Goal: Transaction & Acquisition: Purchase product/service

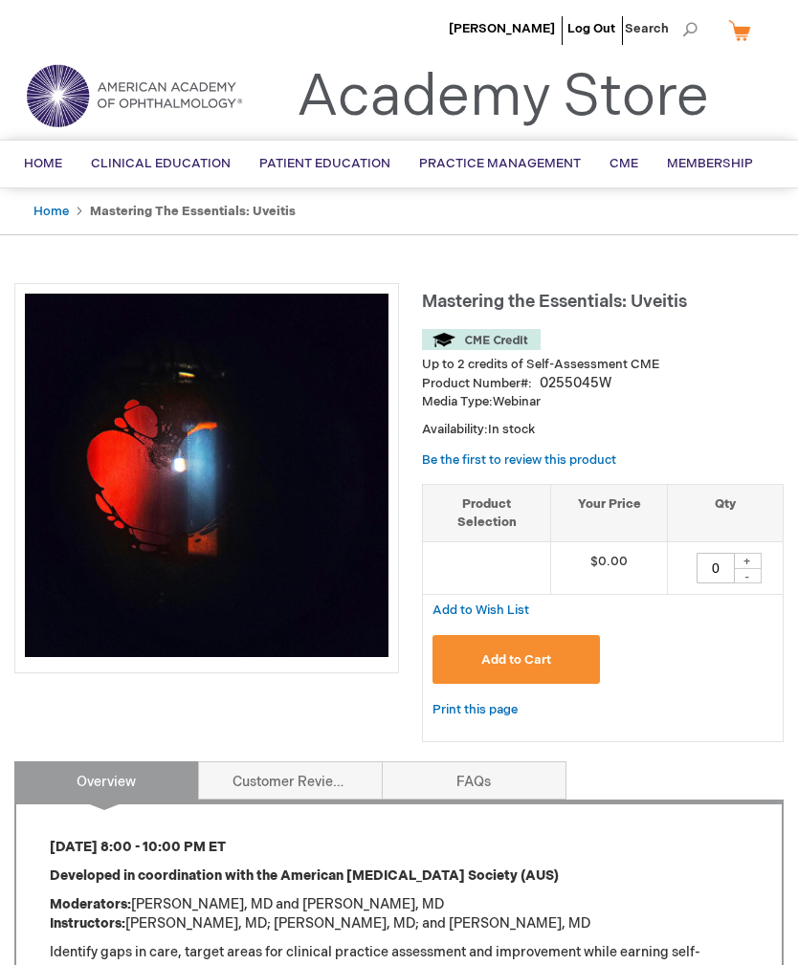
click at [495, 654] on span "Add to Cart" at bounding box center [516, 659] width 70 height 15
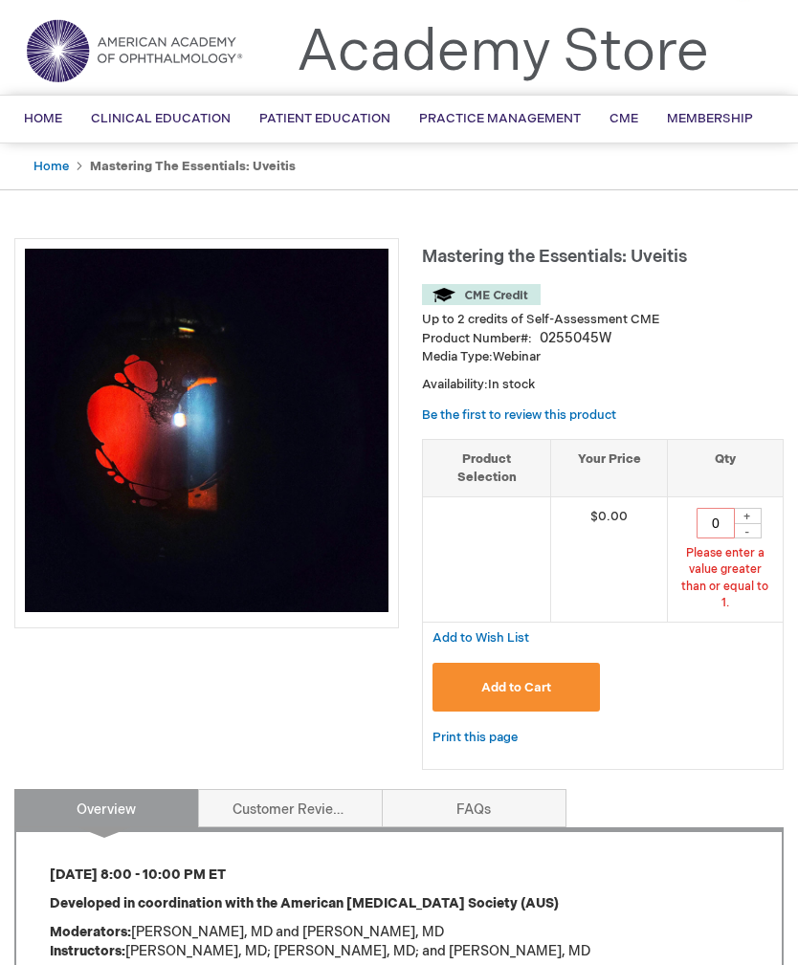
scroll to position [66, 0]
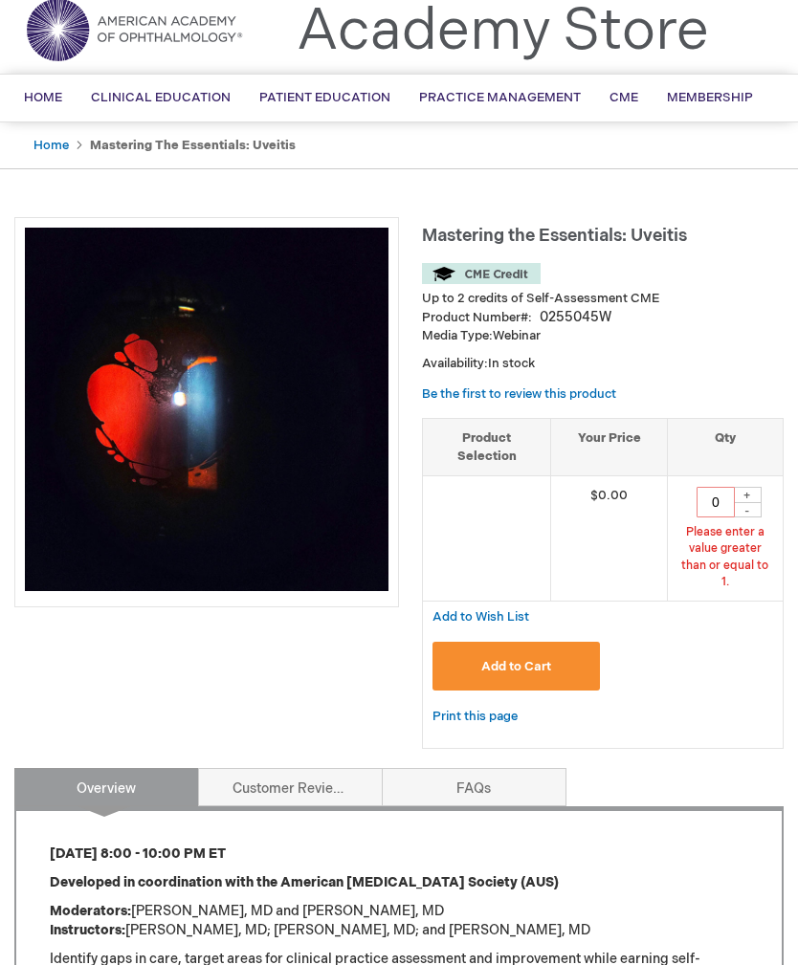
click at [744, 497] on div "+" at bounding box center [747, 495] width 29 height 16
type input "1"
click at [517, 667] on button "Add to Cart" at bounding box center [515, 666] width 166 height 49
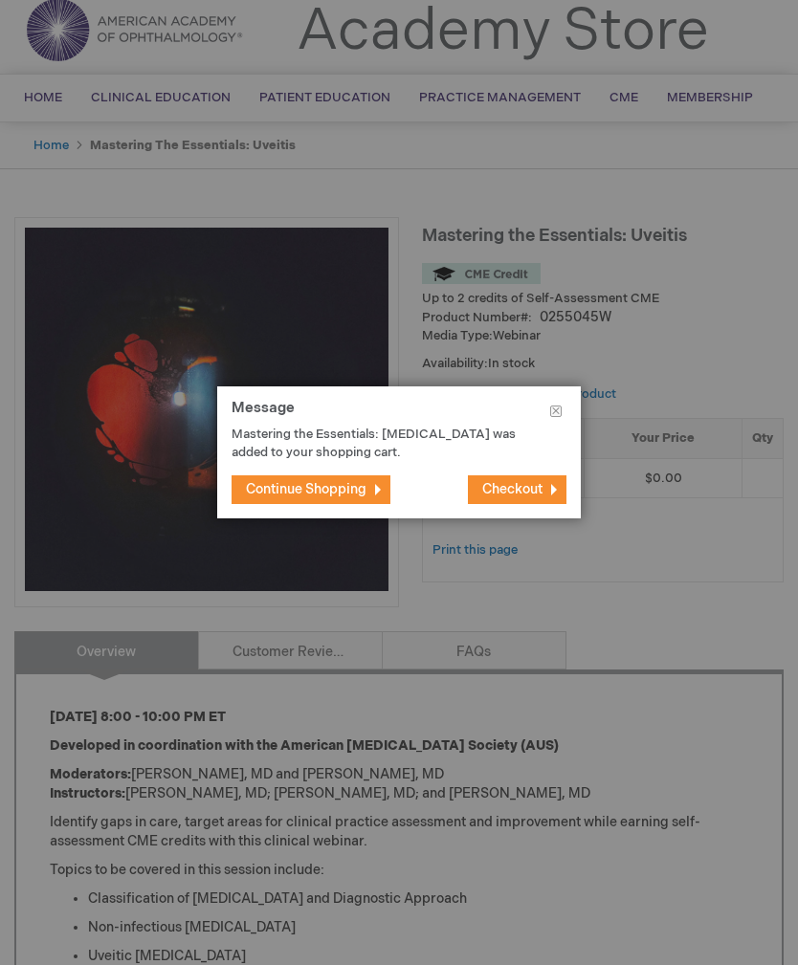
click at [502, 490] on span "Checkout" at bounding box center [512, 489] width 60 height 16
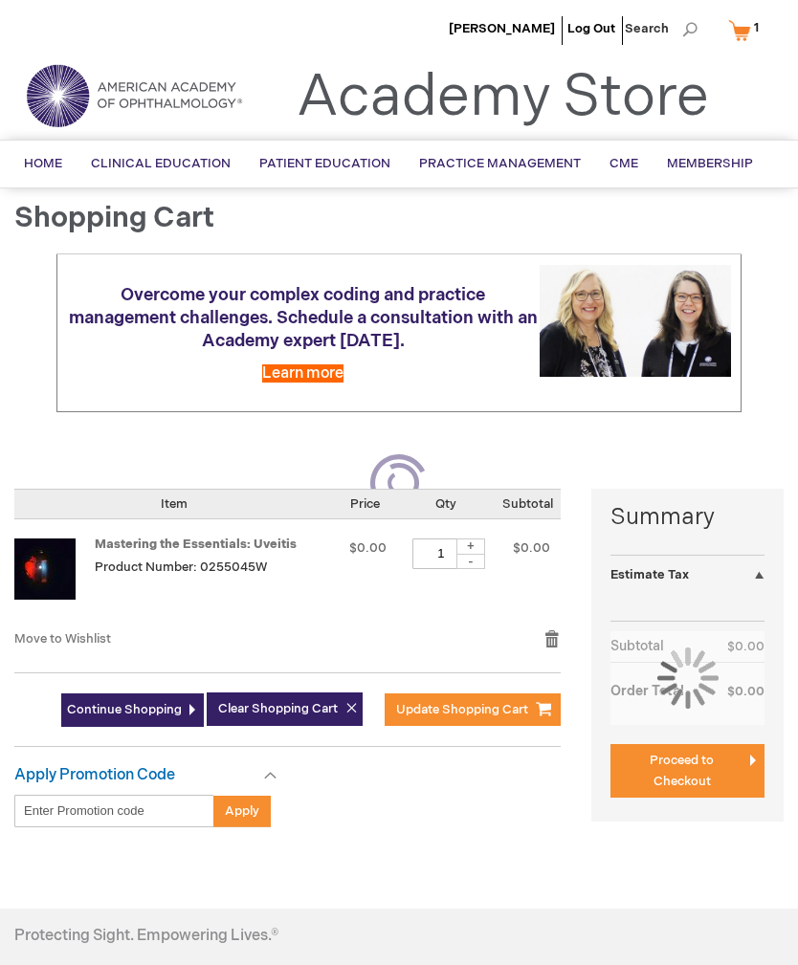
select select "US"
select select "57"
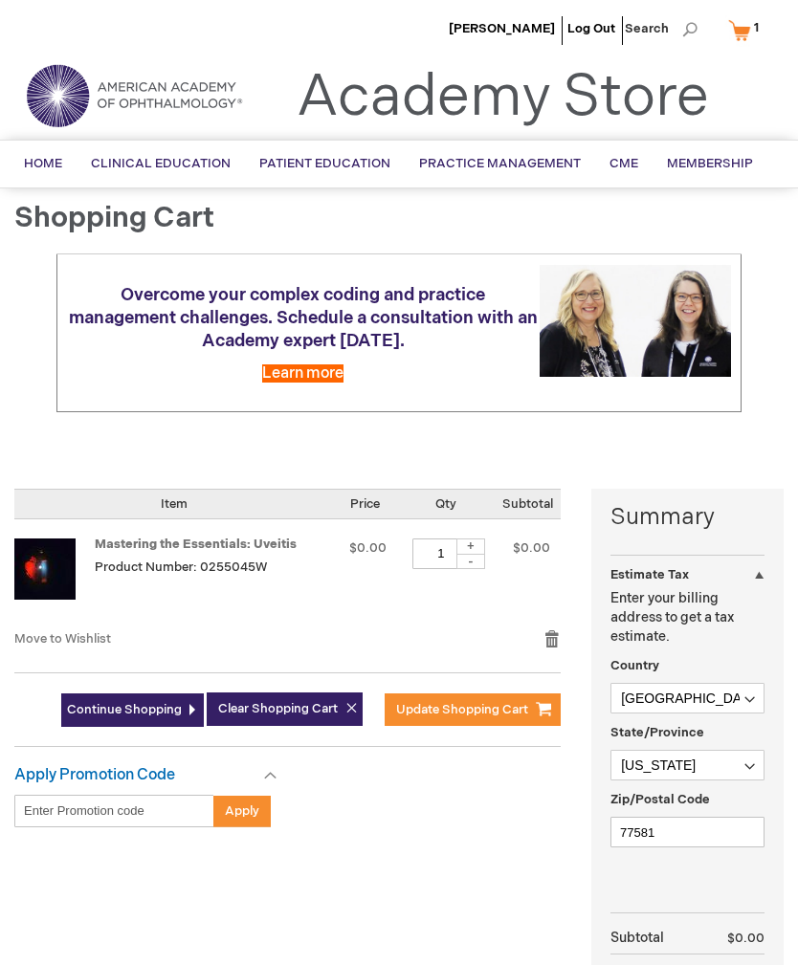
click at [480, 702] on span "Update Shopping Cart" at bounding box center [462, 709] width 132 height 15
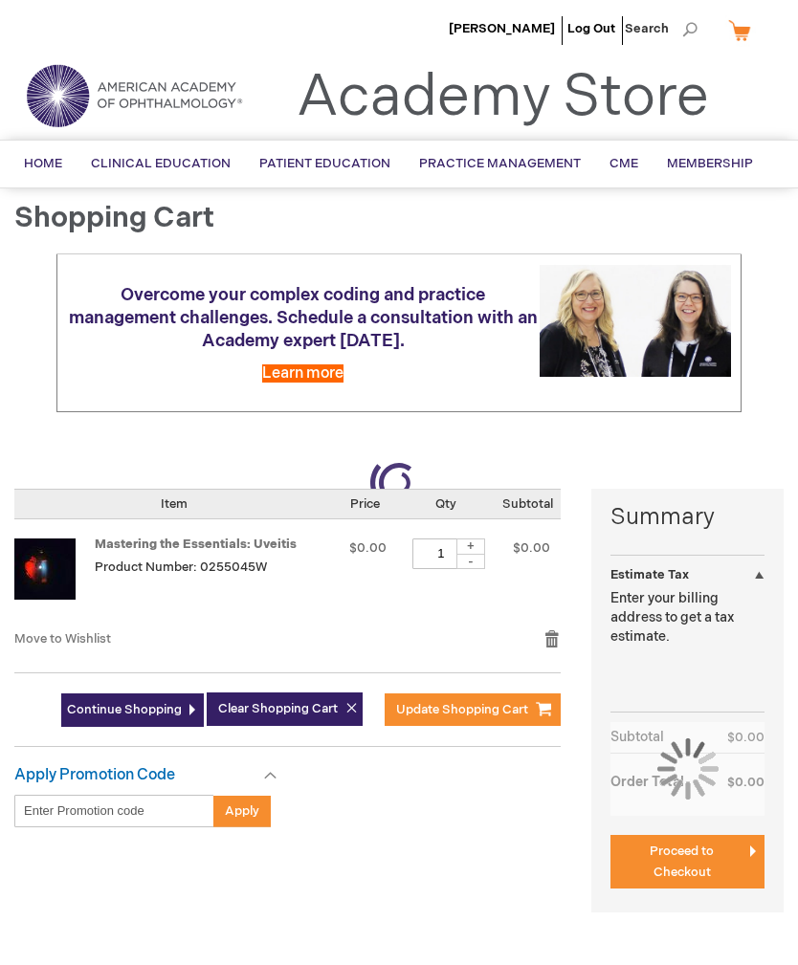
select select "US"
select select "57"
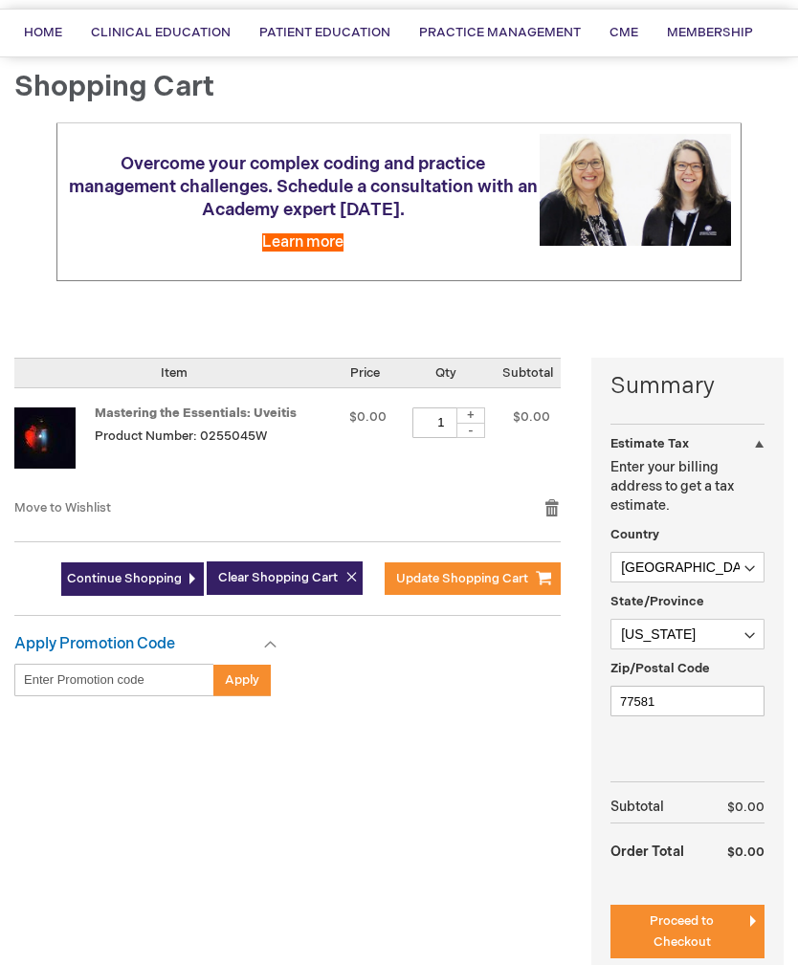
scroll to position [148, 0]
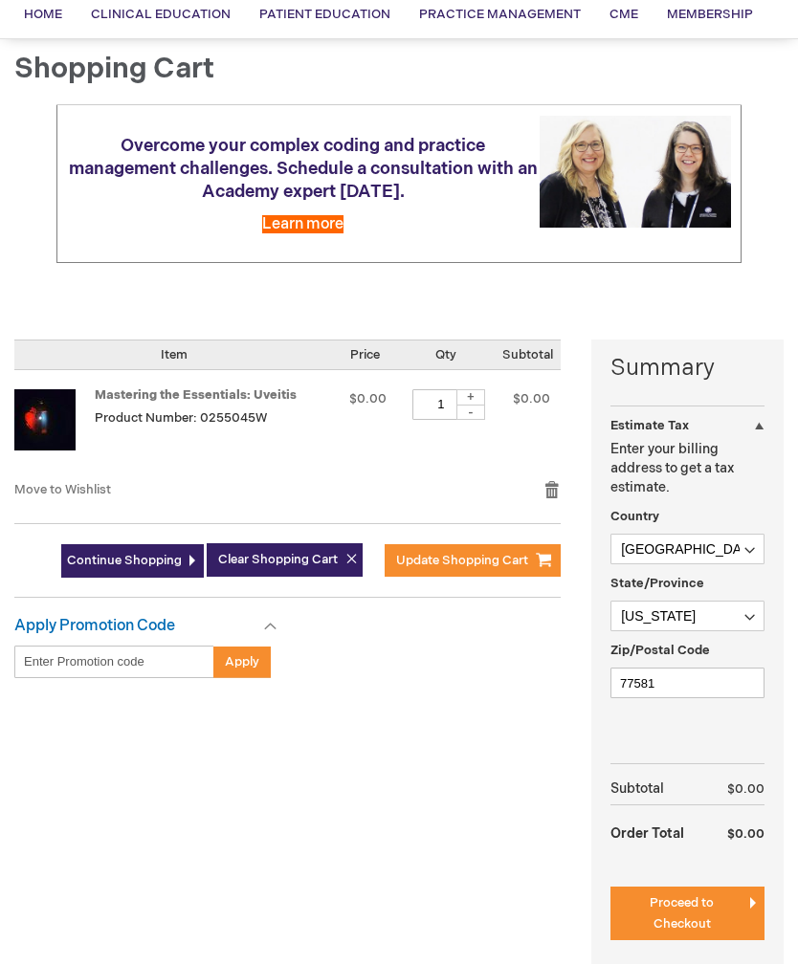
click at [662, 897] on span "Proceed to Checkout" at bounding box center [681, 914] width 64 height 36
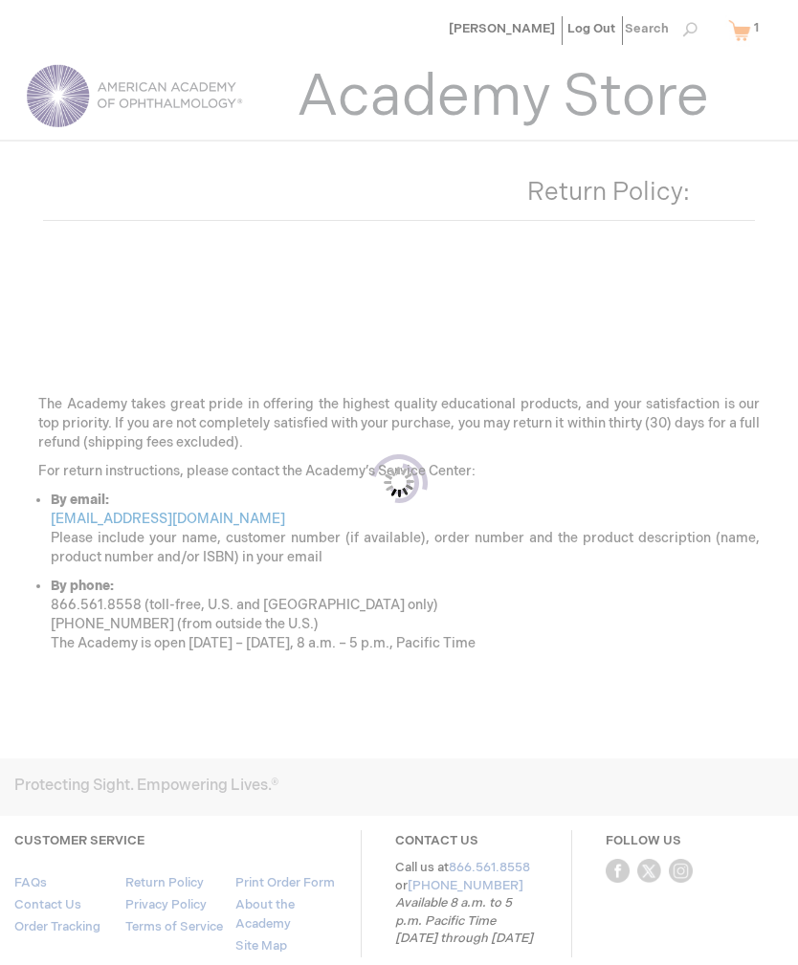
scroll to position [175, 0]
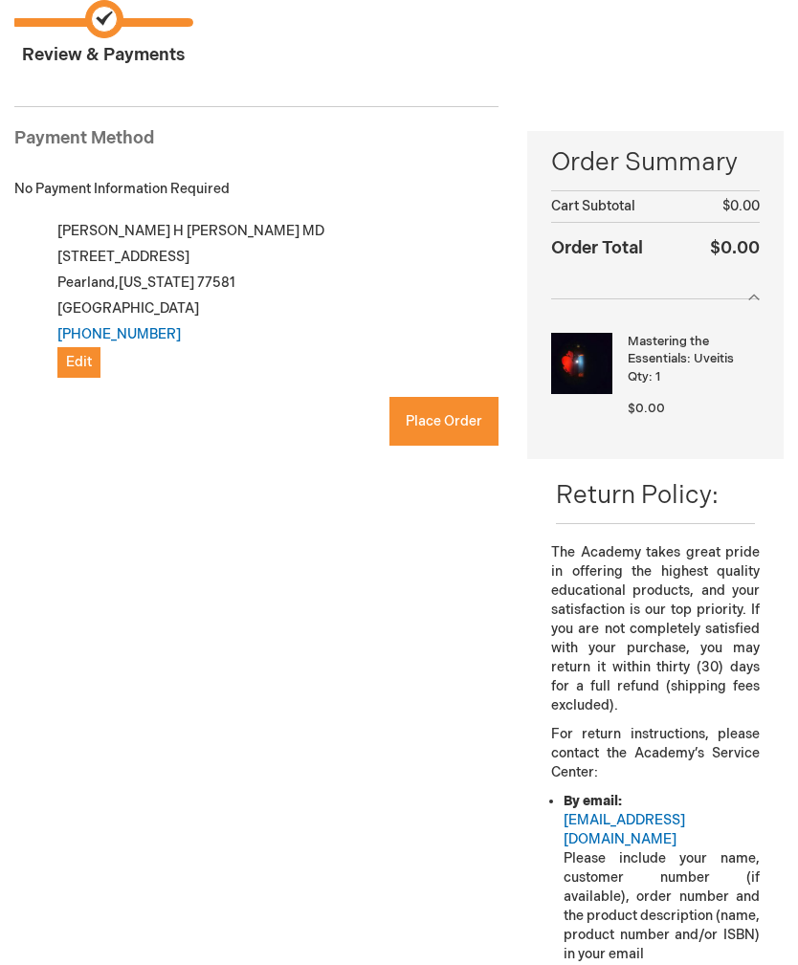
click at [441, 427] on span "Place Order" at bounding box center [444, 421] width 77 height 16
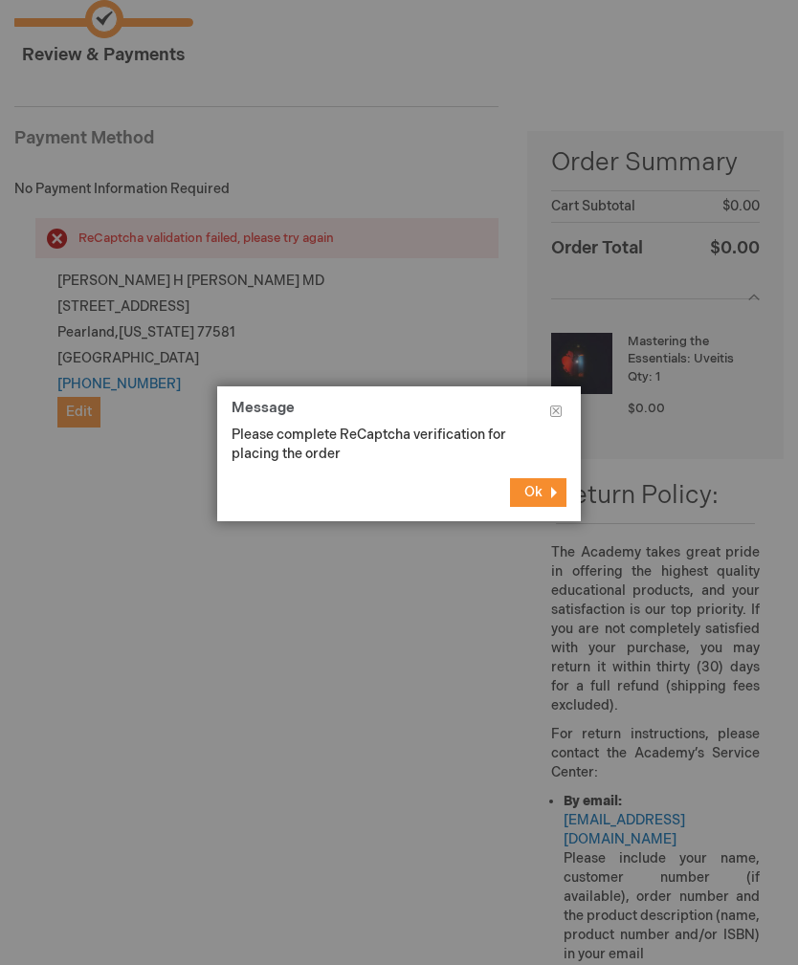
click at [532, 498] on span "Ok" at bounding box center [533, 492] width 18 height 16
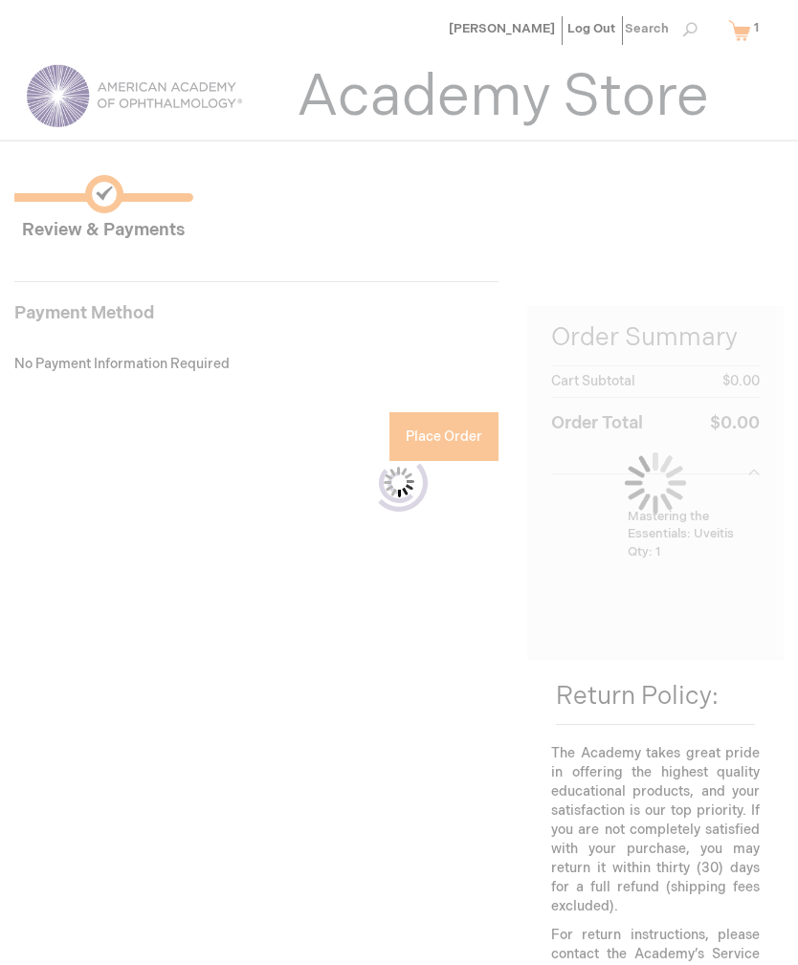
scroll to position [175, 0]
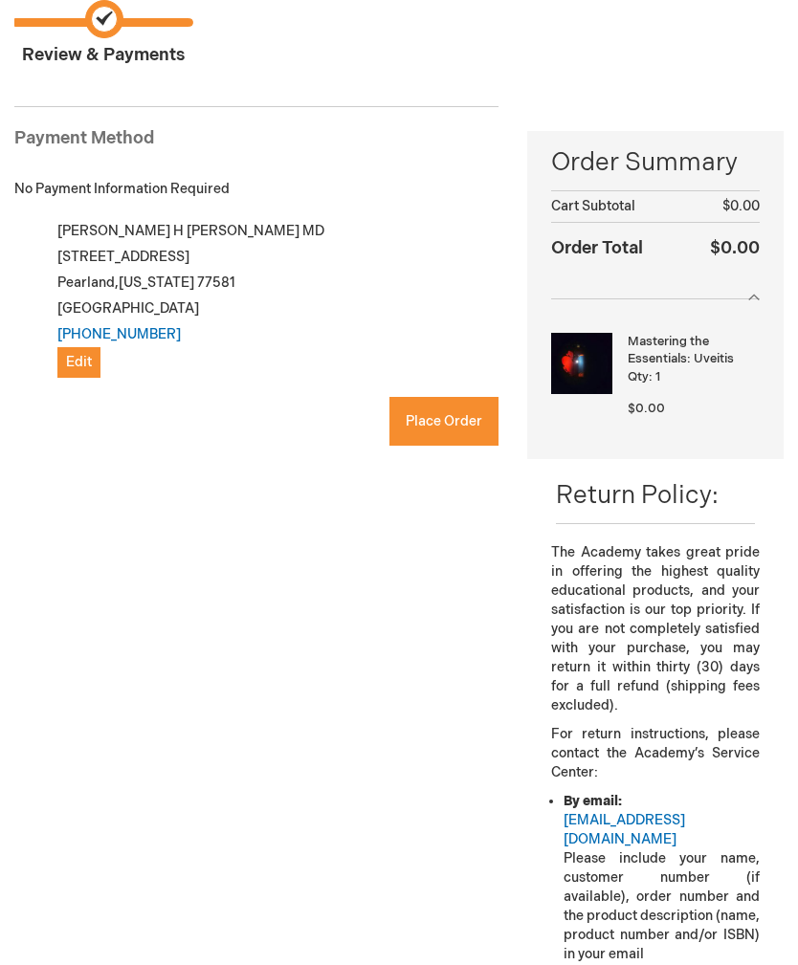
checkbox input "true"
click at [443, 432] on button "Place Order" at bounding box center [443, 421] width 109 height 49
